Goal: Task Accomplishment & Management: Use online tool/utility

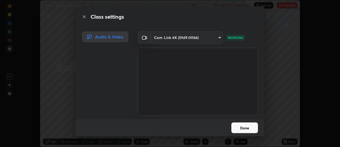
click at [245, 127] on button "Done" at bounding box center [245, 127] width 27 height 11
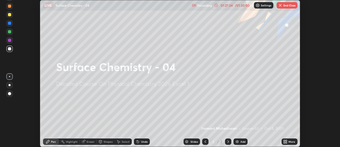
click at [286, 6] on button "End Class" at bounding box center [287, 5] width 21 height 6
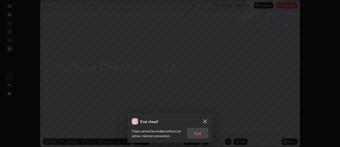
click at [198, 130] on div "Class cannot be ended without an active internet connection. End" at bounding box center [170, 131] width 77 height 14
click at [196, 128] on div "Class cannot be ended without an active internet connection. End" at bounding box center [170, 131] width 77 height 14
click at [199, 131] on div "Class cannot be ended without an active internet connection. End" at bounding box center [170, 131] width 77 height 14
click at [206, 121] on icon at bounding box center [205, 121] width 4 height 4
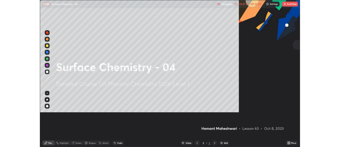
scroll to position [191, 340]
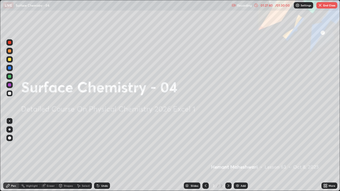
click at [324, 6] on button "End Class" at bounding box center [327, 5] width 21 height 6
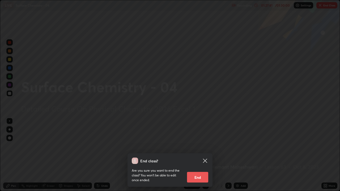
click at [193, 146] on button "End" at bounding box center [197, 177] width 21 height 11
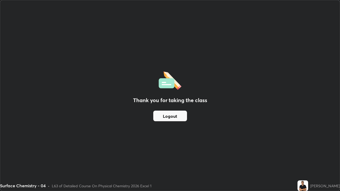
click at [180, 116] on button "Logout" at bounding box center [170, 116] width 34 height 11
click at [182, 118] on button "Logout" at bounding box center [170, 116] width 34 height 11
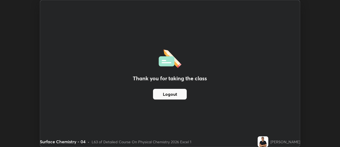
scroll to position [26442, 26249]
